Goal: Information Seeking & Learning: Learn about a topic

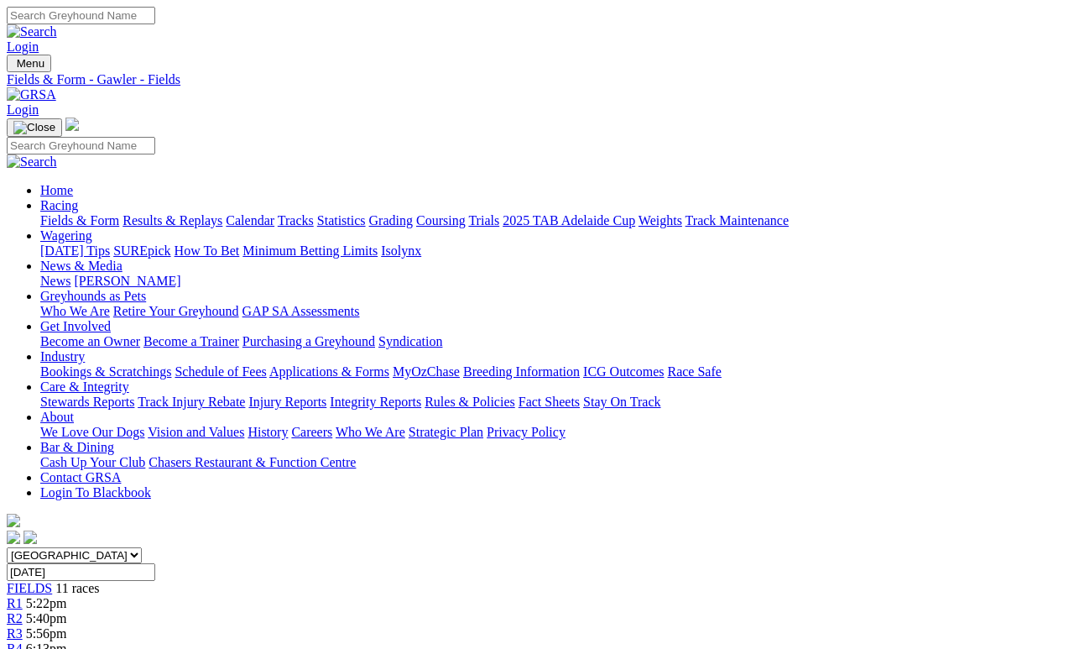
click at [23, 626] on link "R3" at bounding box center [15, 633] width 16 height 14
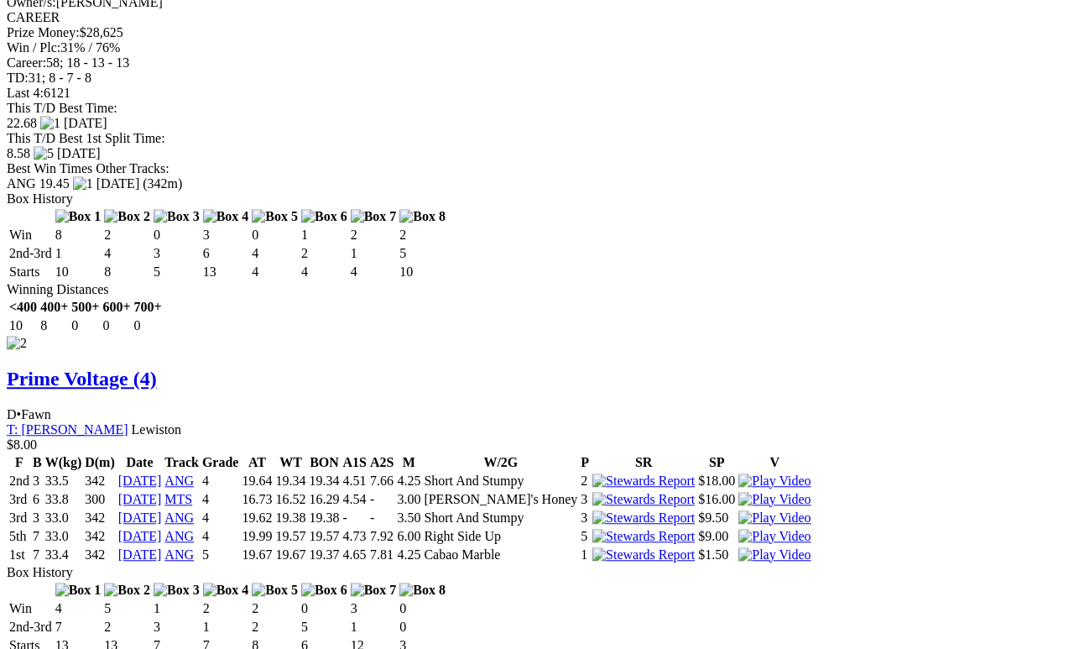
scroll to position [2323, 0]
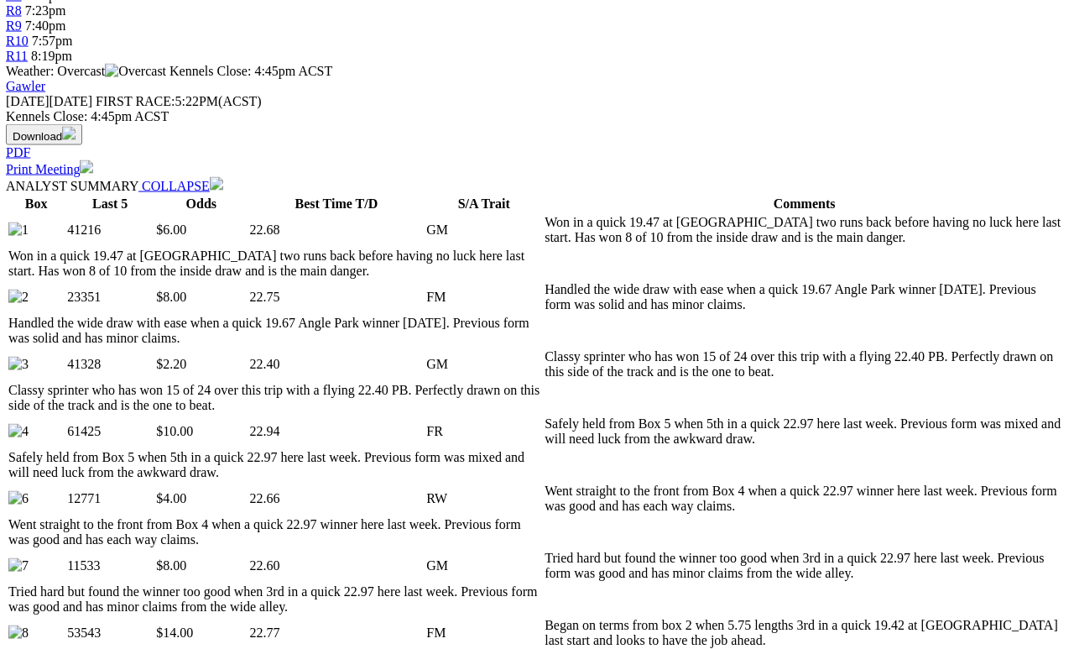
scroll to position [698, 0]
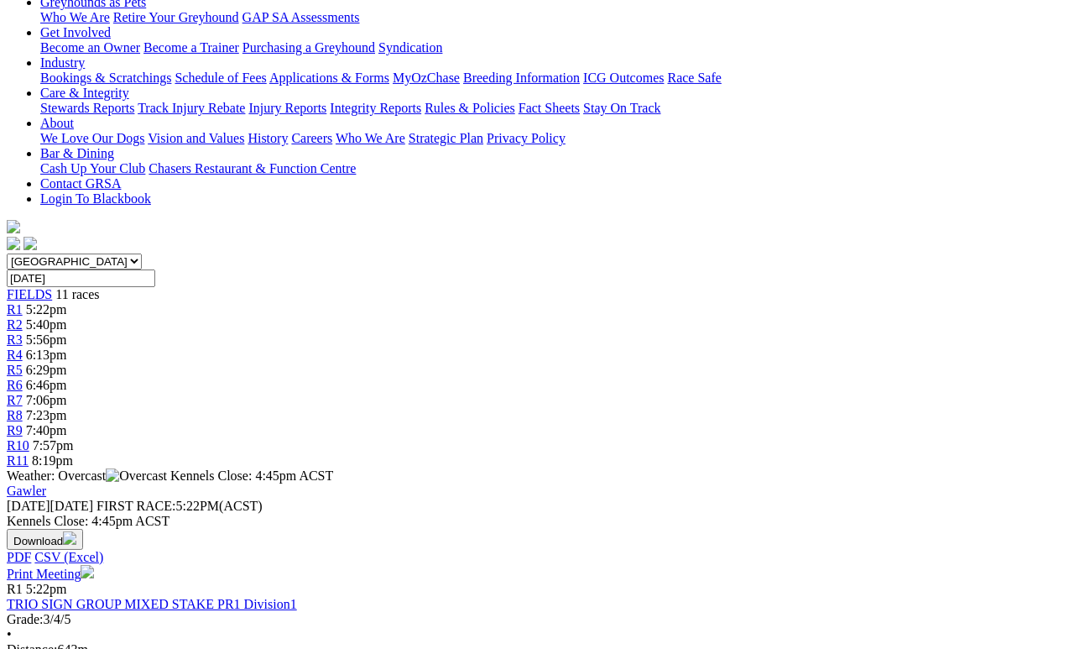
scroll to position [295, 0]
